Goal: Information Seeking & Learning: Understand process/instructions

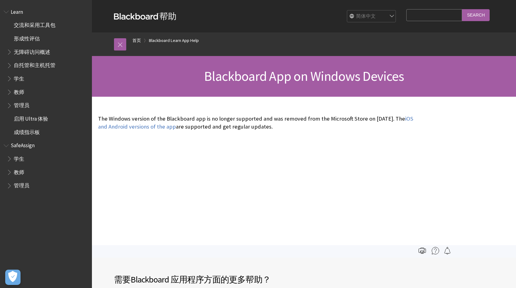
click at [417, 17] on input "Search Query" at bounding box center [434, 15] width 56 height 12
click at [362, 18] on select "English عربية Català Cymraeg Deutsch Español Suomi Français עברית Italiano 日本語 …" at bounding box center [371, 16] width 49 height 12
click at [347, 10] on select "English عربية Català Cymraeg Deutsch Español Suomi Français עברית Italiano 日本語 …" at bounding box center [371, 16] width 49 height 12
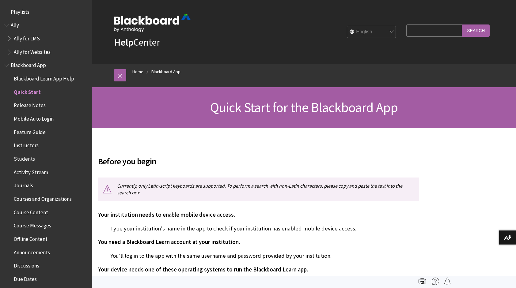
scroll to position [78, 0]
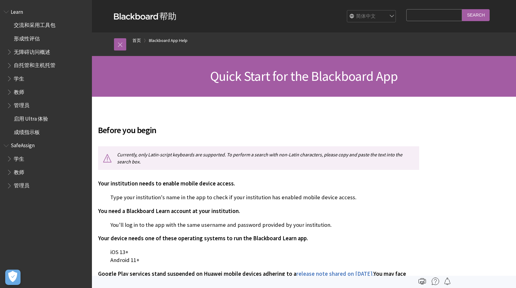
click at [374, 16] on select "English عربية Català Cymraeg Deutsch Español Suomi Français עברית Italiano 日本語 …" at bounding box center [371, 16] width 49 height 12
select select "/Blackboard_App/Quick_Start"
click at [347, 10] on select "English عربية Català Cymraeg Deutsch Español Suomi Français עברית Italiano 日本語 …" at bounding box center [371, 16] width 49 height 12
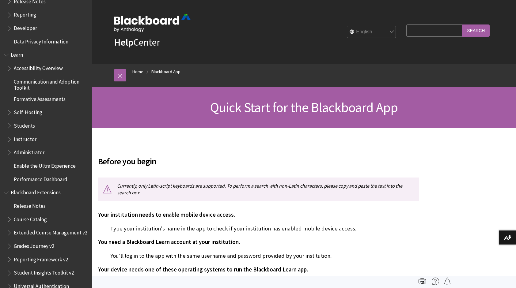
scroll to position [564, 0]
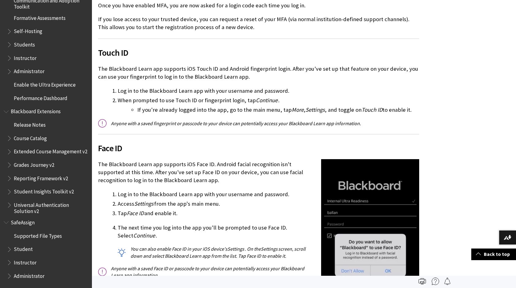
scroll to position [705, 0]
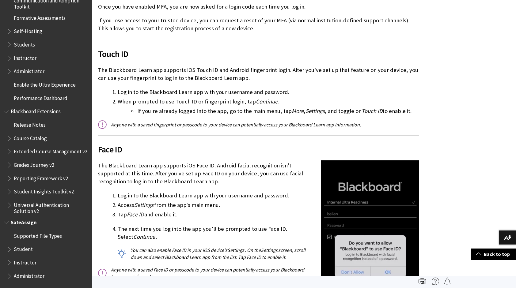
click at [28, 249] on span "Student" at bounding box center [23, 248] width 19 height 8
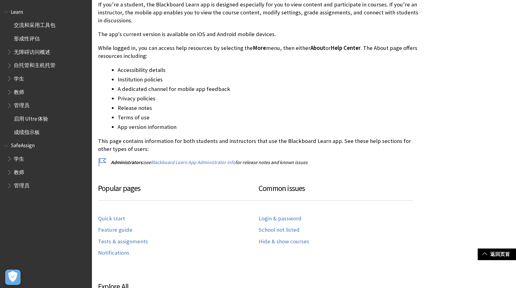
scroll to position [123, 0]
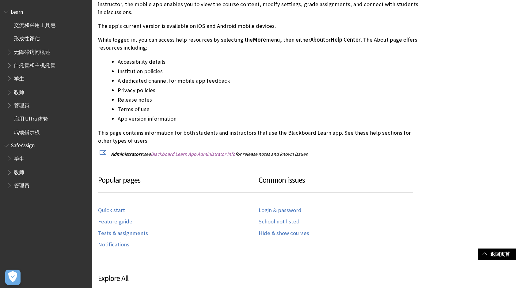
click at [192, 156] on link "Blackboard Learn App Administrator Info" at bounding box center [193, 154] width 85 height 6
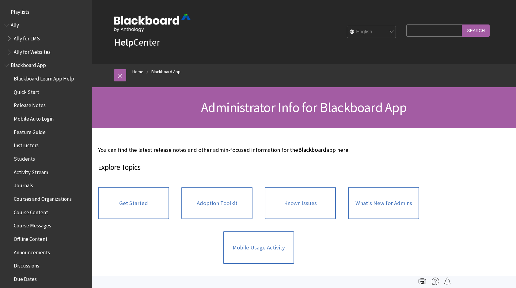
scroll to position [372, 0]
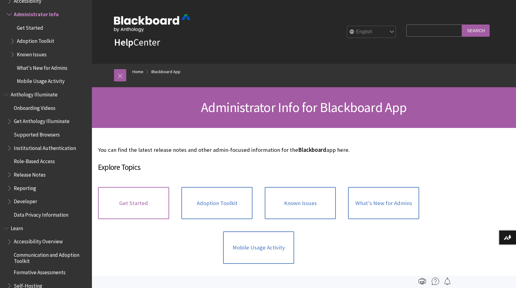
click at [143, 198] on link "Get Started" at bounding box center [133, 203] width 71 height 32
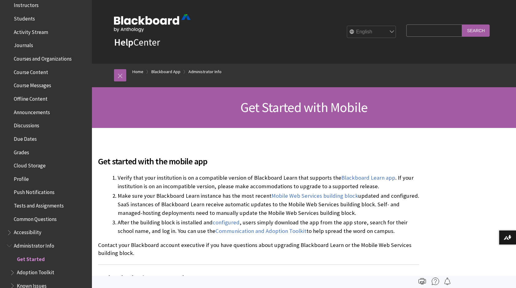
scroll to position [140, 0]
click at [29, 208] on span "Tests and Assignments" at bounding box center [39, 205] width 50 height 8
click at [50, 205] on span "Tests and Assignments" at bounding box center [41, 205] width 55 height 8
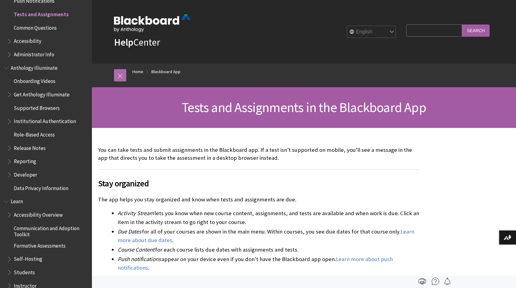
click at [123, 74] on link at bounding box center [120, 75] width 12 height 12
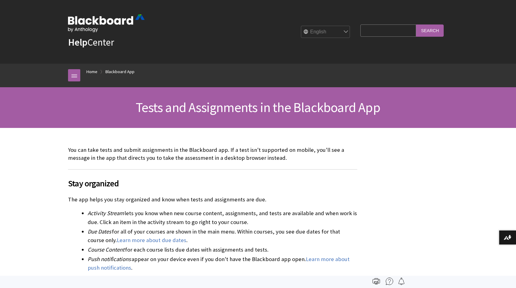
click at [81, 73] on ol "Home Blackboard App" at bounding box center [264, 73] width 368 height 18
click at [92, 74] on link "Home" at bounding box center [91, 72] width 11 height 8
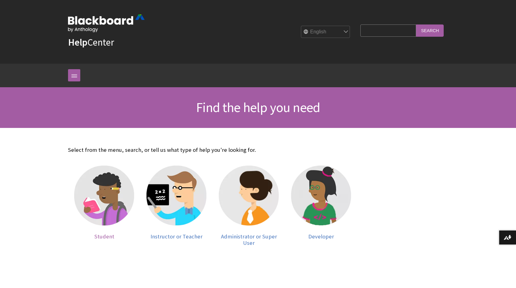
click at [102, 198] on img at bounding box center [104, 196] width 60 height 60
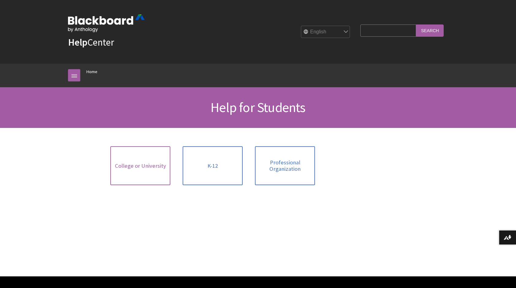
click at [143, 171] on link "College or University" at bounding box center [140, 165] width 60 height 39
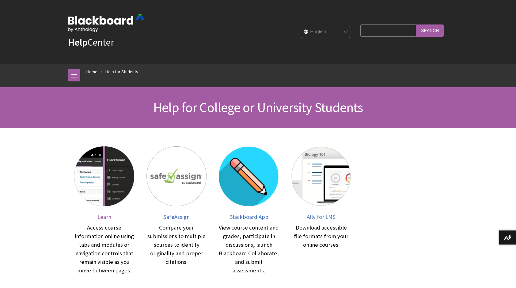
click at [108, 217] on span "Learn" at bounding box center [104, 217] width 14 height 7
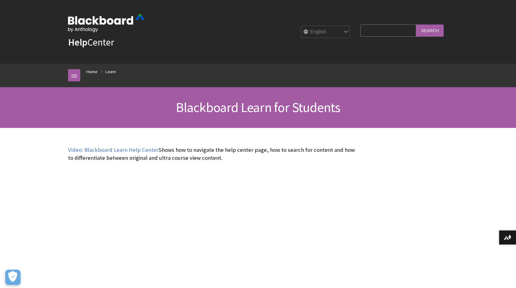
scroll to position [61, 0]
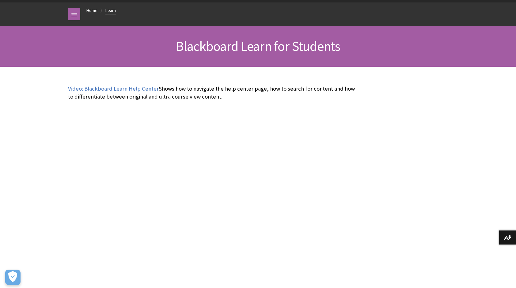
click at [108, 7] on link "Learn" at bounding box center [110, 11] width 10 height 8
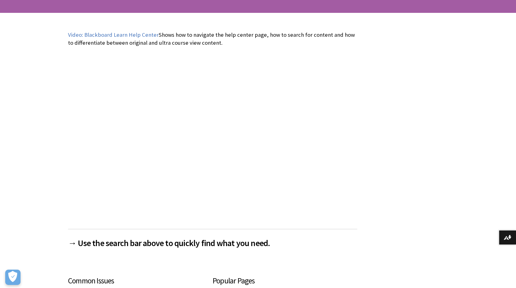
scroll to position [184, 0]
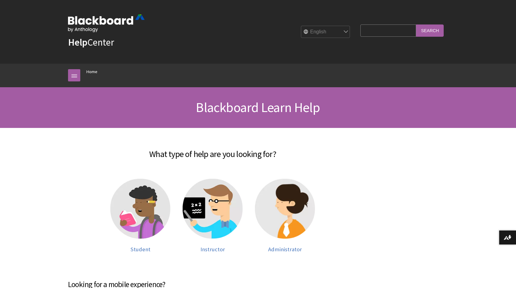
scroll to position [519, 0]
click at [333, 167] on div "What type of help are you looking for? Student Instructor Administrator" at bounding box center [212, 205] width 289 height 131
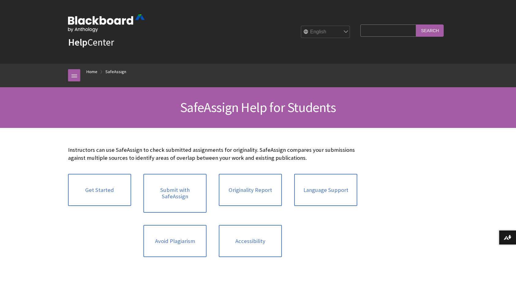
scroll to position [644, 0]
click at [117, 191] on link "Get Started" at bounding box center [99, 190] width 63 height 32
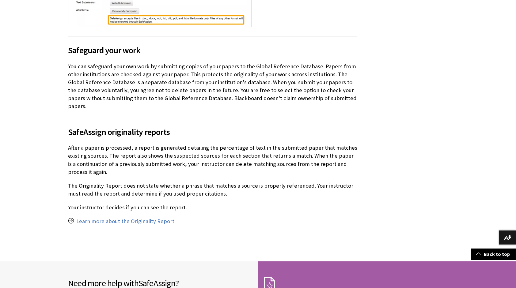
scroll to position [429, 0]
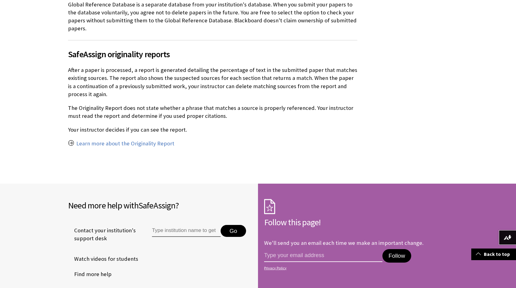
click at [331, 249] on input "email address" at bounding box center [323, 255] width 118 height 13
type input "25110132d@connect.polyu.hk"
click at [395, 249] on button "Follow" at bounding box center [396, 255] width 29 height 13
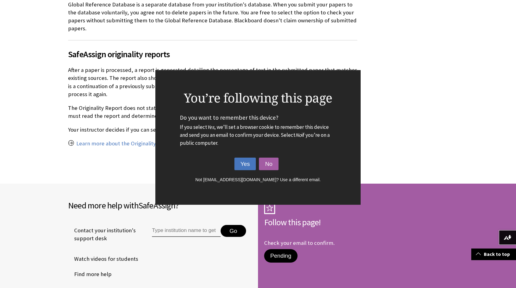
click at [249, 167] on button "Yes" at bounding box center [245, 164] width 22 height 13
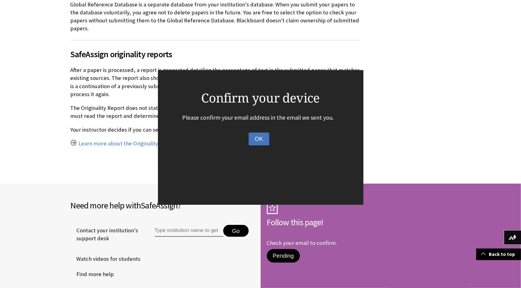
click at [265, 144] on button "OK" at bounding box center [258, 139] width 21 height 13
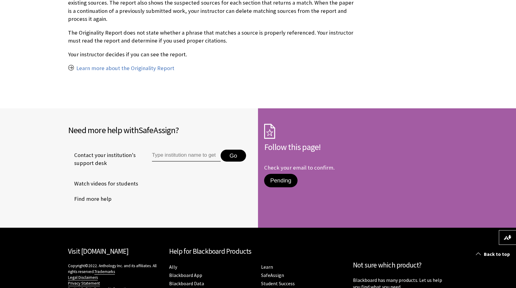
scroll to position [521, 0]
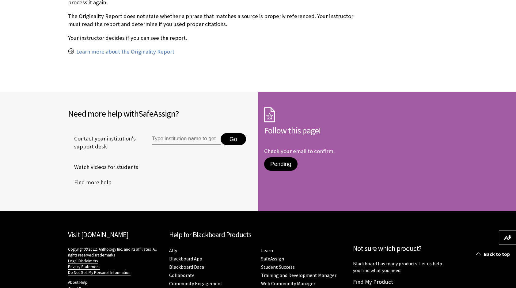
click at [195, 134] on input "Type institution name to get support" at bounding box center [186, 139] width 69 height 12
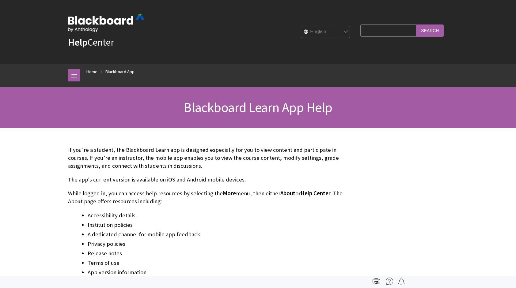
scroll to position [64, 0]
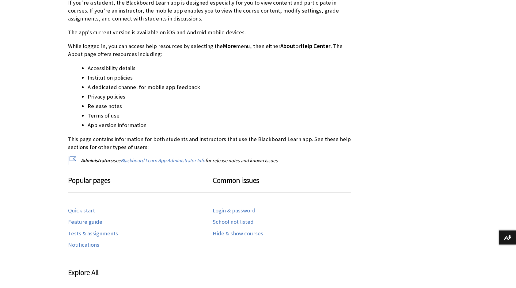
scroll to position [153, 0]
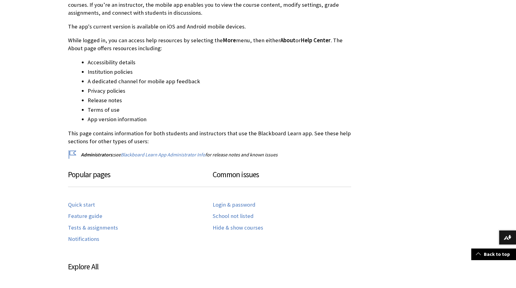
click at [89, 208] on div "Quick start Feature guide Tests & assignments Notifications" at bounding box center [140, 221] width 145 height 53
click at [88, 204] on link "Quick start" at bounding box center [81, 205] width 27 height 7
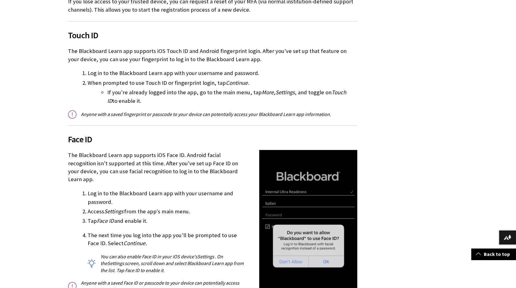
scroll to position [766, 0]
